Goal: Transaction & Acquisition: Book appointment/travel/reservation

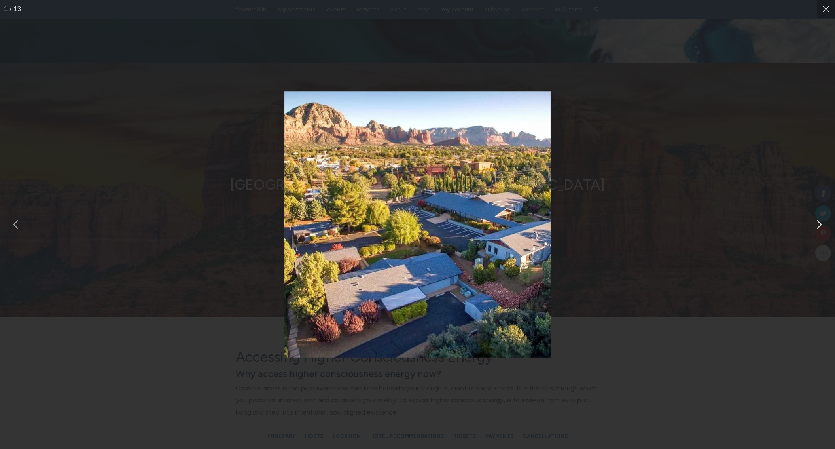
scroll to position [3014, 0]
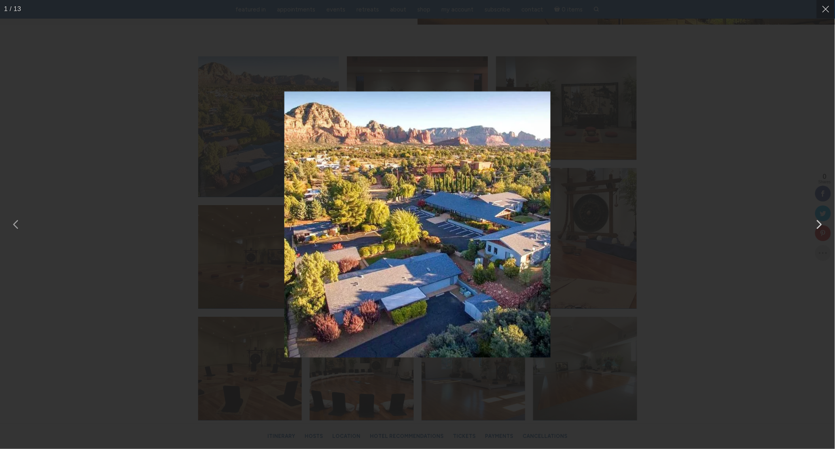
click at [400, 220] on img "You can close this modal content with the ESC key" at bounding box center [418, 224] width 266 height 266
click at [816, 220] on button "You can close this modal content with the ESC key" at bounding box center [819, 224] width 20 height 20
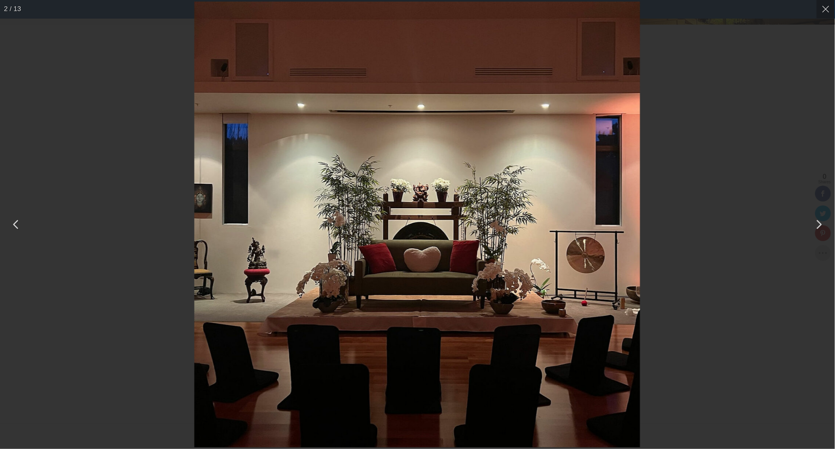
click at [816, 220] on button "You can close this modal content with the ESC key" at bounding box center [819, 224] width 20 height 20
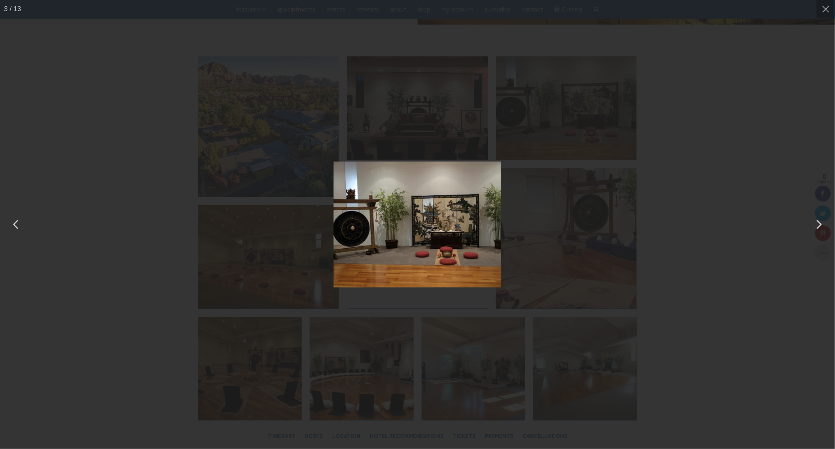
drag, startPoint x: 822, startPoint y: 7, endPoint x: 693, endPoint y: 130, distance: 178.9
click at [821, 8] on button "You can close this modal content with the ESC key" at bounding box center [826, 9] width 18 height 18
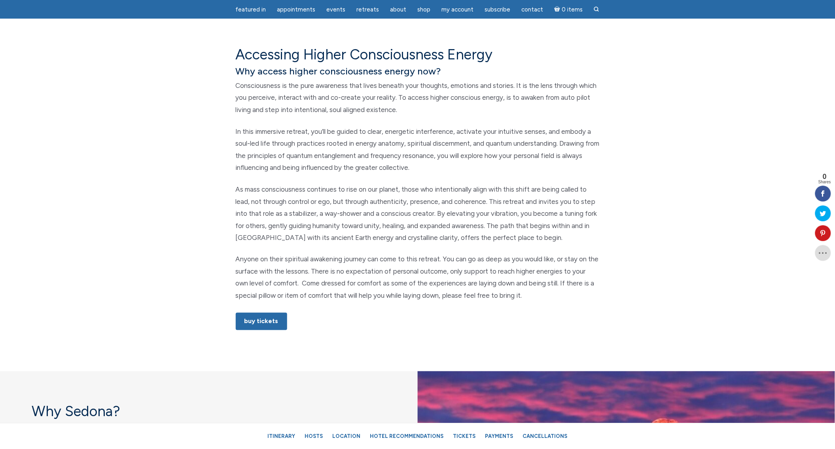
scroll to position [455, 0]
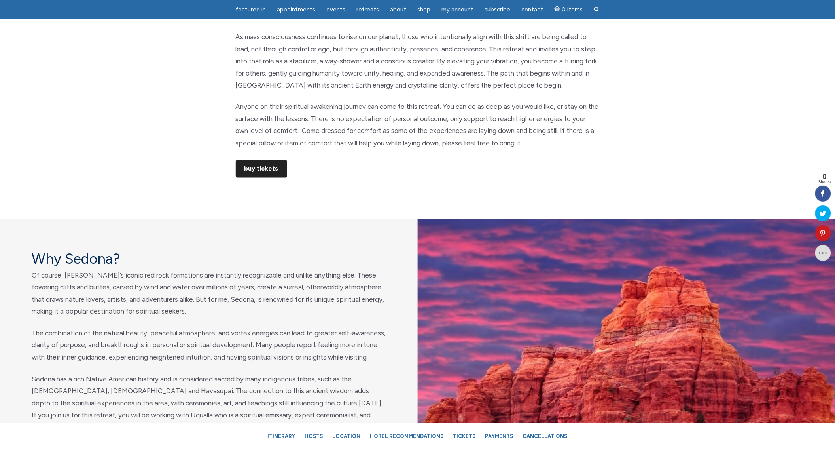
click at [251, 169] on link "Buy Tickets" at bounding box center [261, 168] width 51 height 17
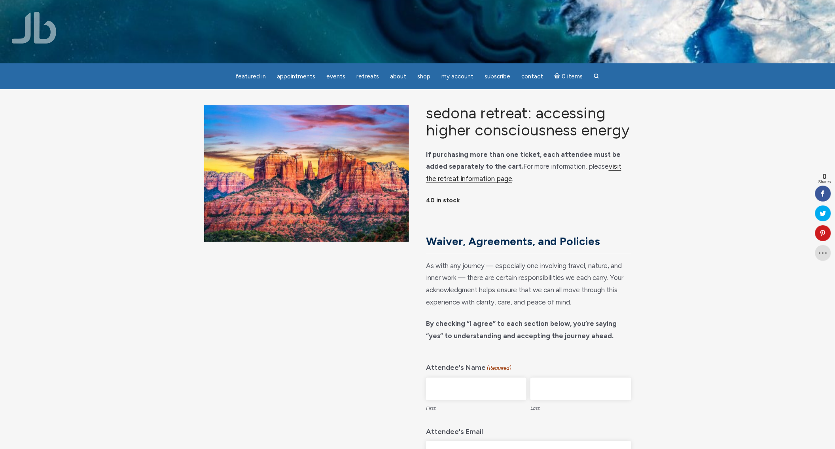
click at [614, 183] on link "visit the retreat information page" at bounding box center [523, 172] width 195 height 21
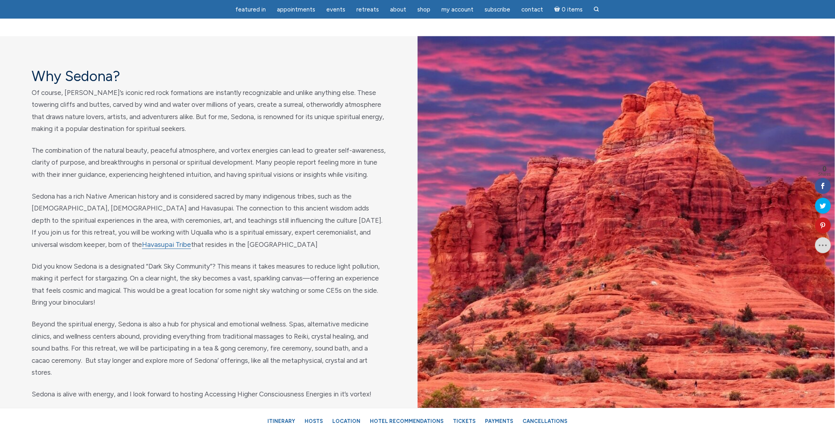
scroll to position [3399, 0]
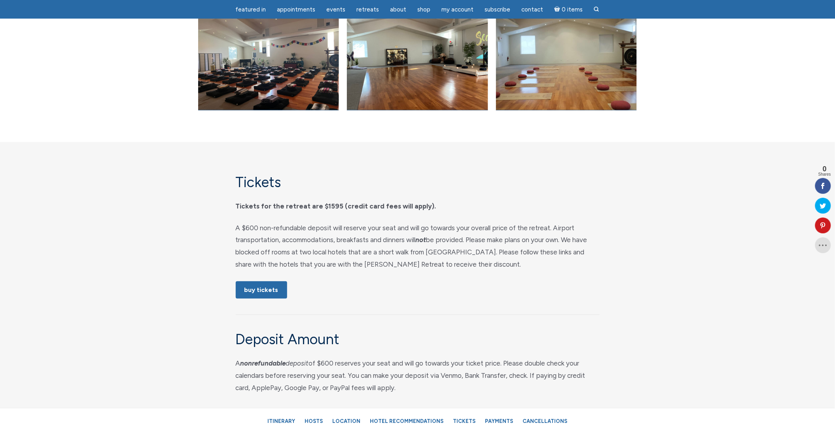
click at [471, 224] on div "Tickets Tickets for the retreat are $1595 (credit card fees will apply). A $600…" at bounding box center [418, 414] width 376 height 480
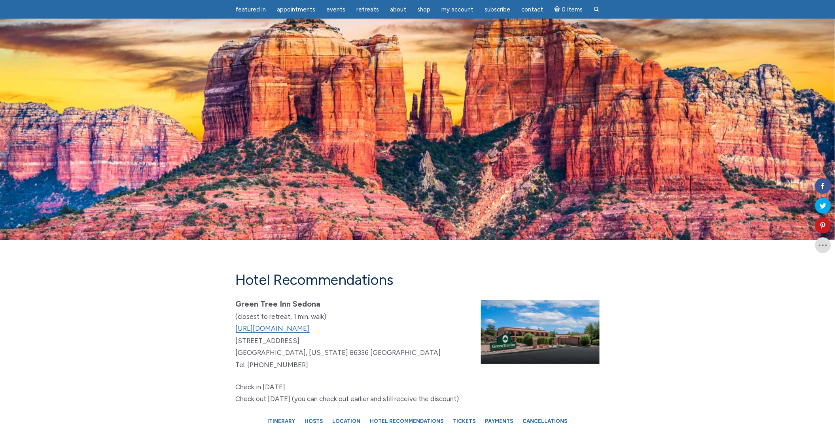
scroll to position [4256, 0]
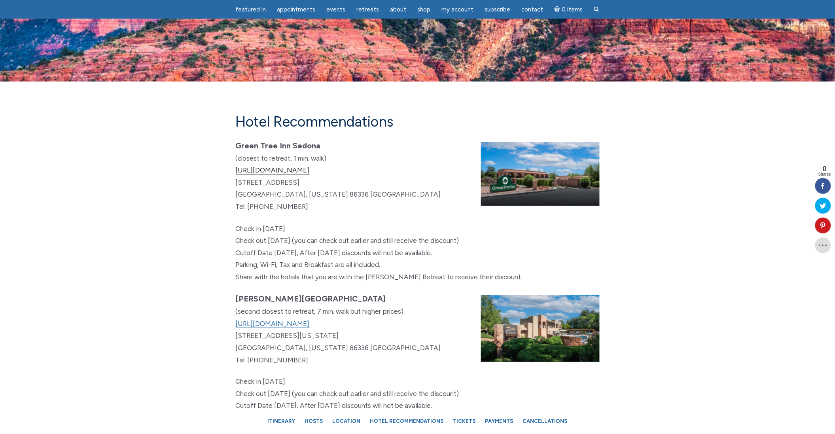
click at [298, 175] on link "[URL][DOMAIN_NAME]" at bounding box center [273, 170] width 74 height 8
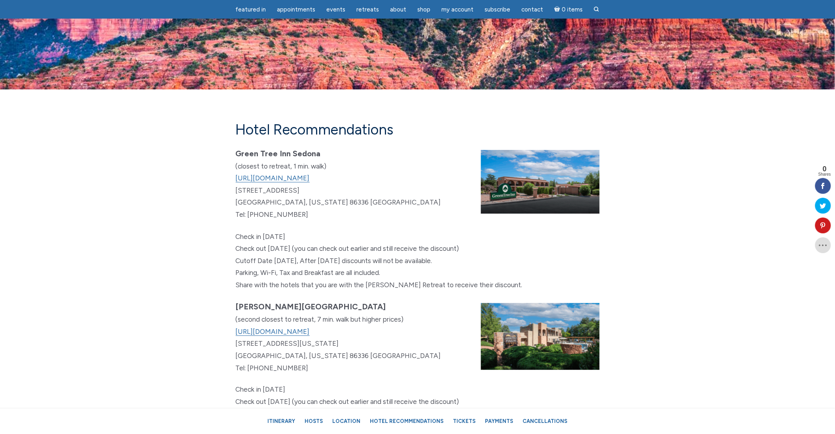
scroll to position [4250, 0]
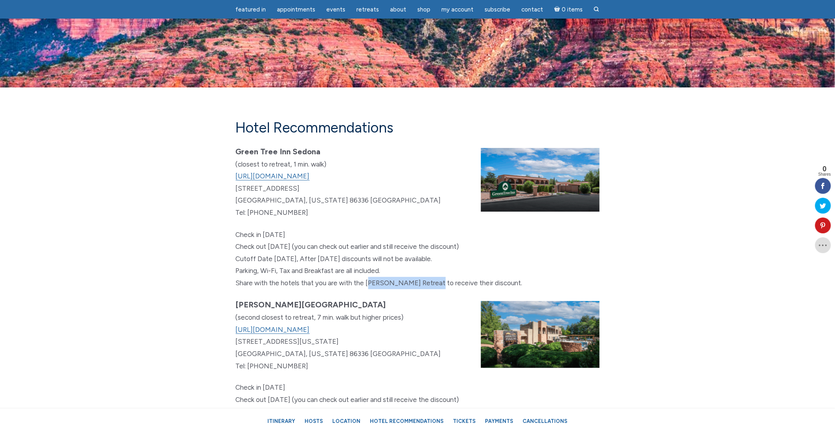
drag, startPoint x: 366, startPoint y: 292, endPoint x: 426, endPoint y: 291, distance: 60.2
click at [426, 289] on p "Check in [DATE] Check out [DATE] (you can check out earlier and still receive t…" at bounding box center [418, 259] width 364 height 61
copy p "[PERSON_NAME] Retreat"
click at [280, 180] on link "[URL][DOMAIN_NAME]" at bounding box center [273, 176] width 74 height 8
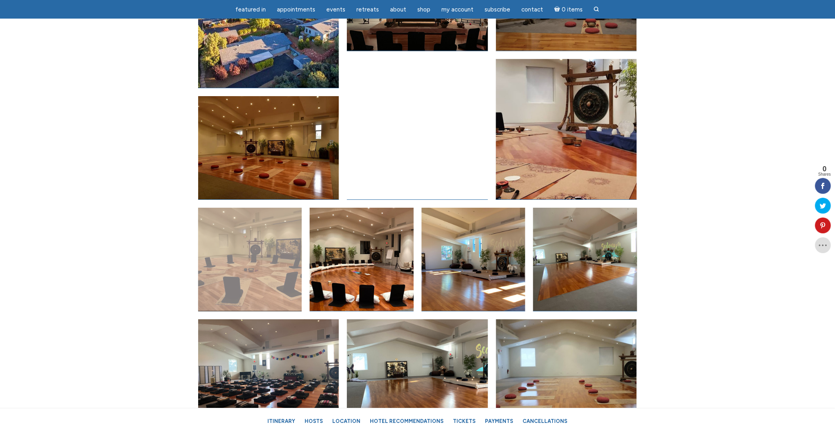
scroll to position [2719, 0]
